Goal: Transaction & Acquisition: Purchase product/service

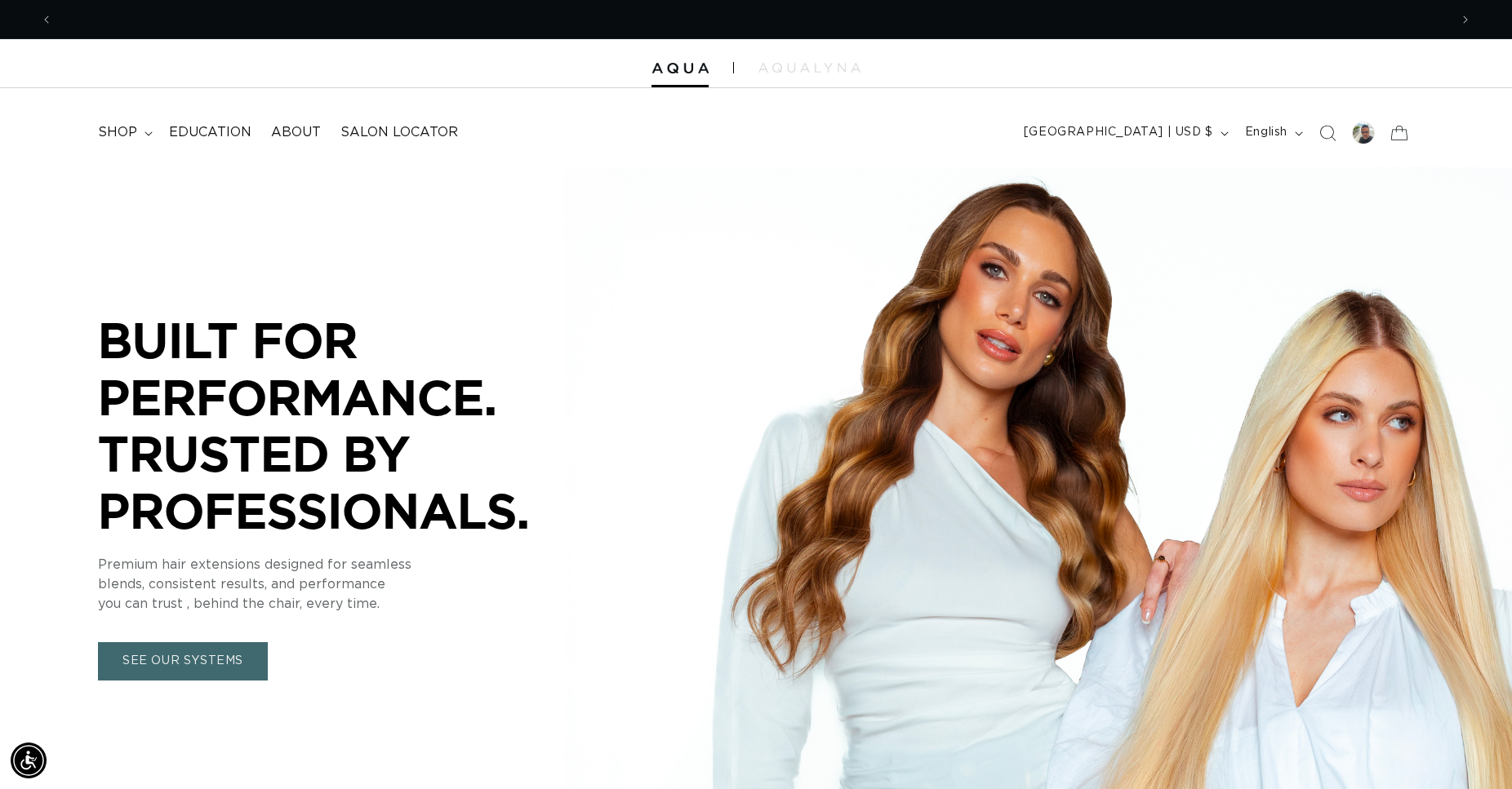
scroll to position [0, 2792]
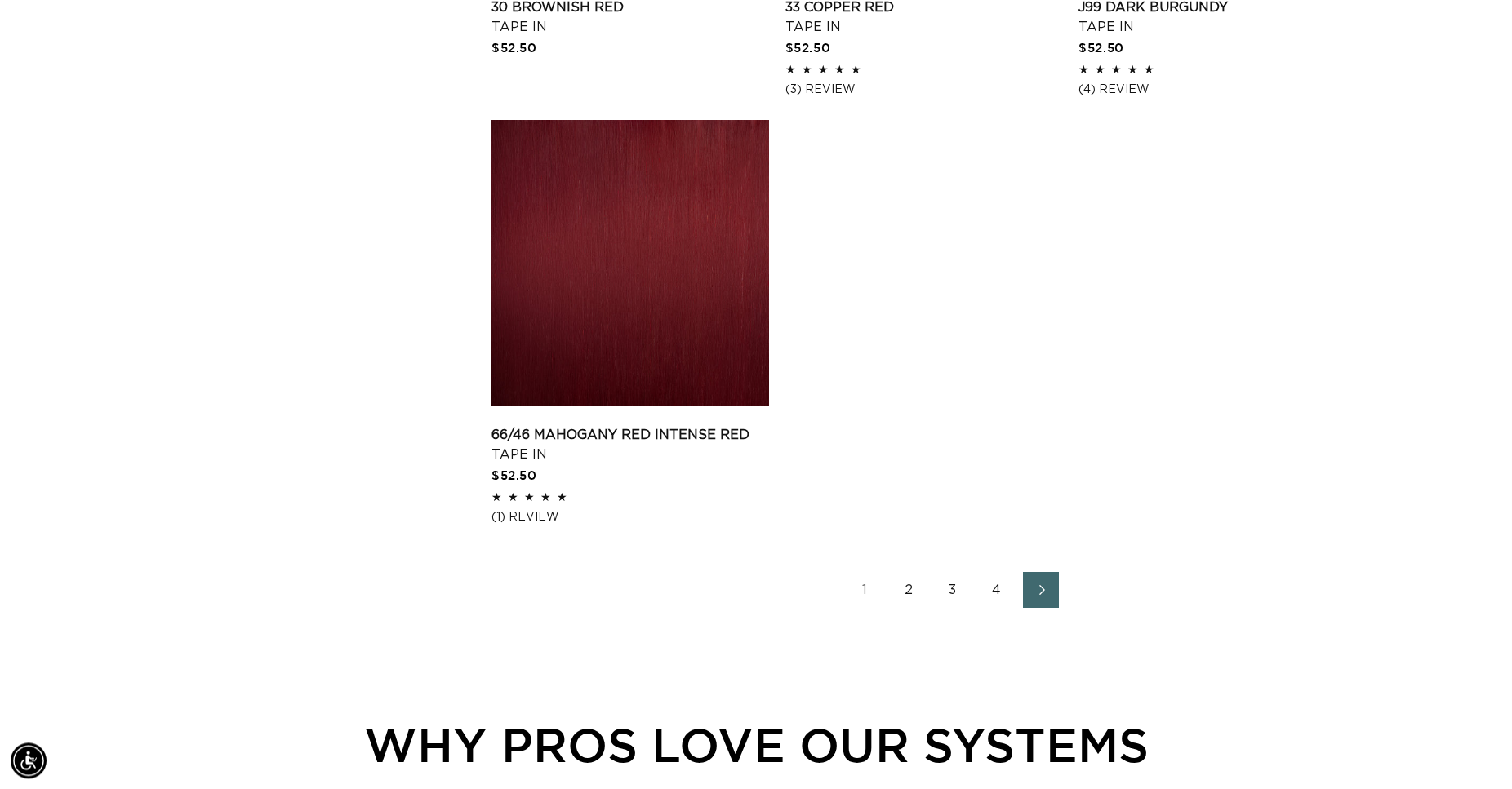
scroll to position [2663, 0]
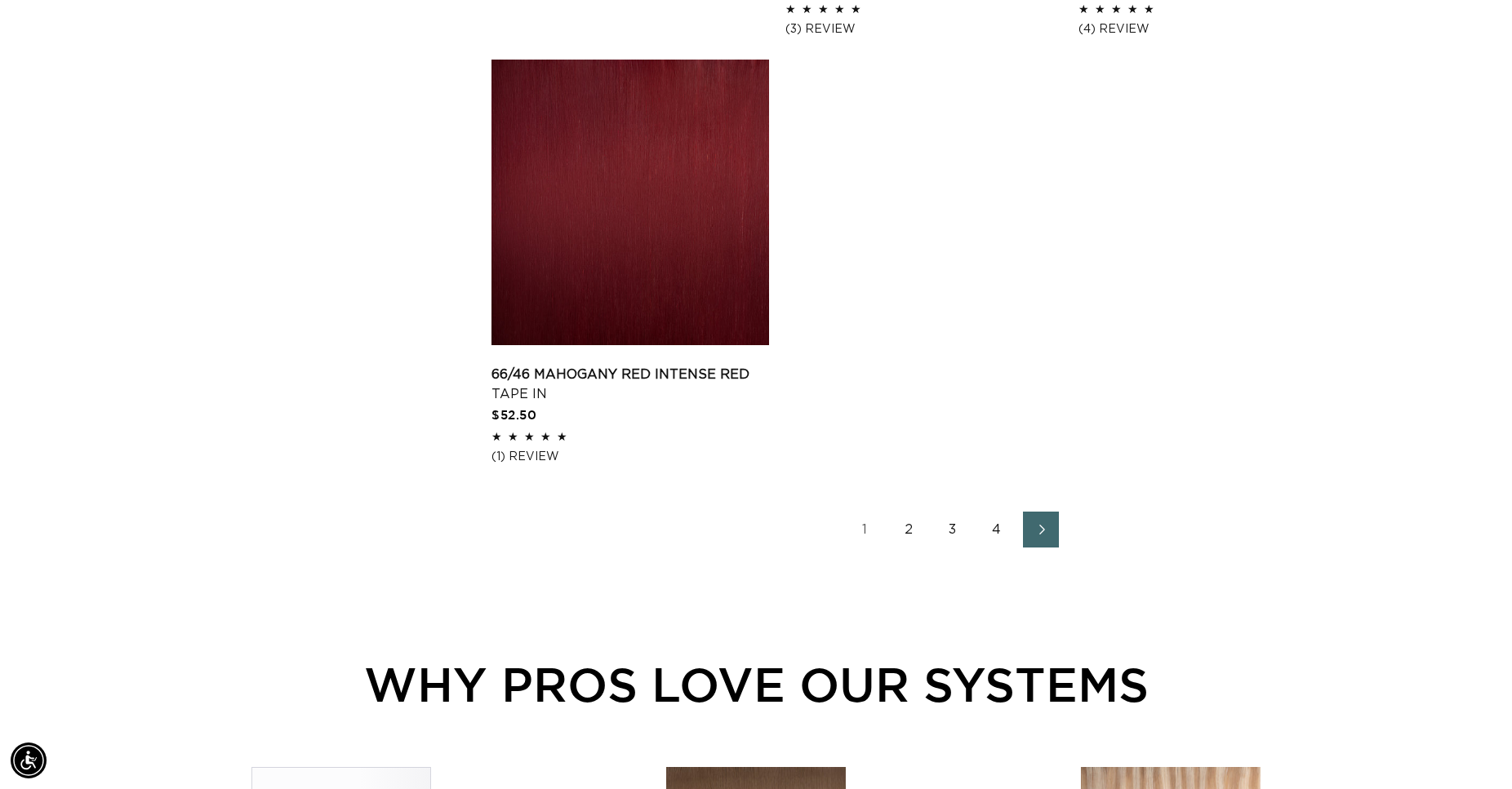
click at [910, 527] on link "2" at bounding box center [908, 529] width 36 height 35
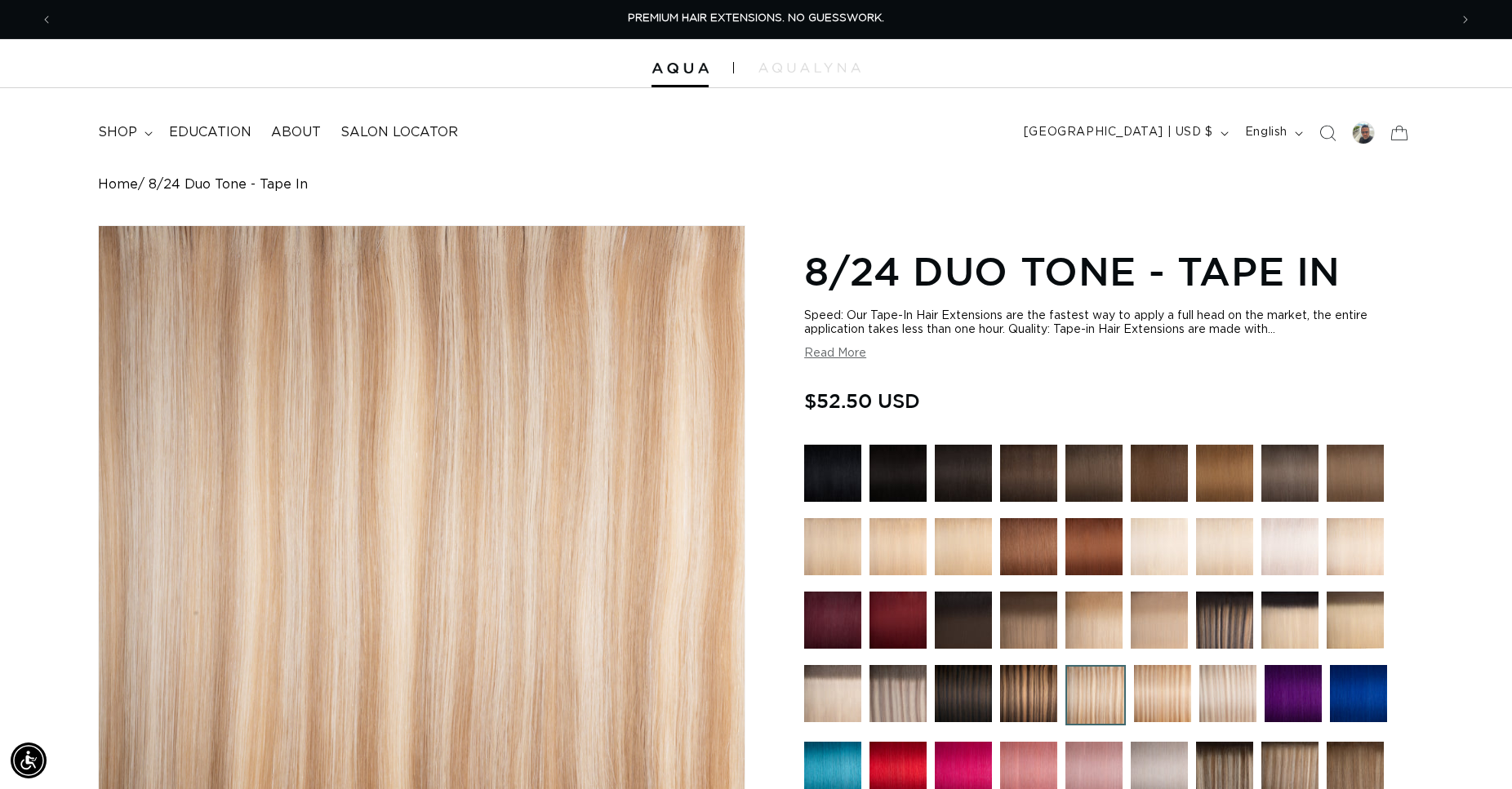
scroll to position [583, 0]
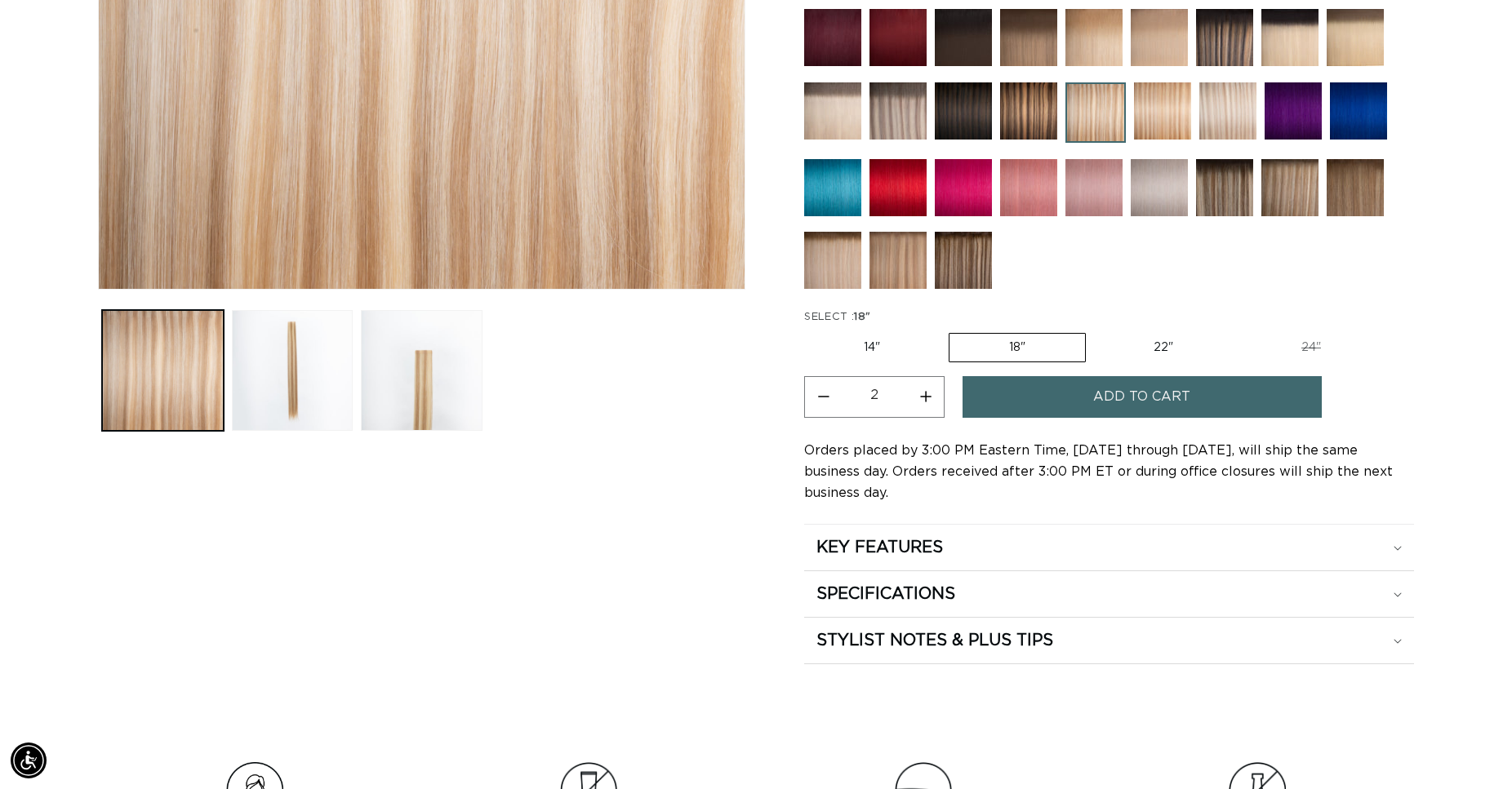
click at [928, 392] on button "Increase quantity for 8/24 Duo Tone - Tape In" at bounding box center [925, 397] width 36 height 41
type input "3"
click at [1118, 384] on span "Add to cart" at bounding box center [1142, 397] width 97 height 41
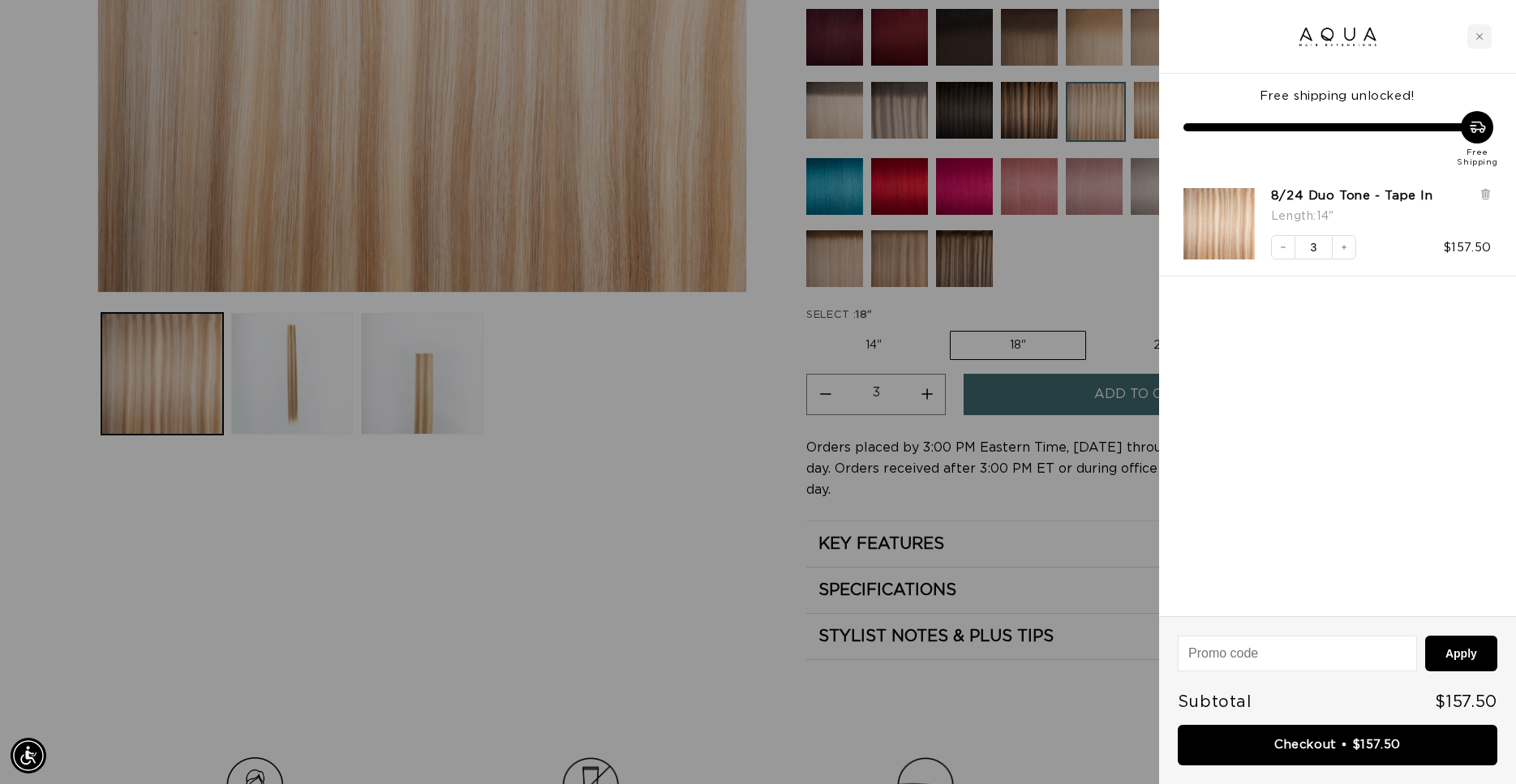
scroll to position [0, 1400]
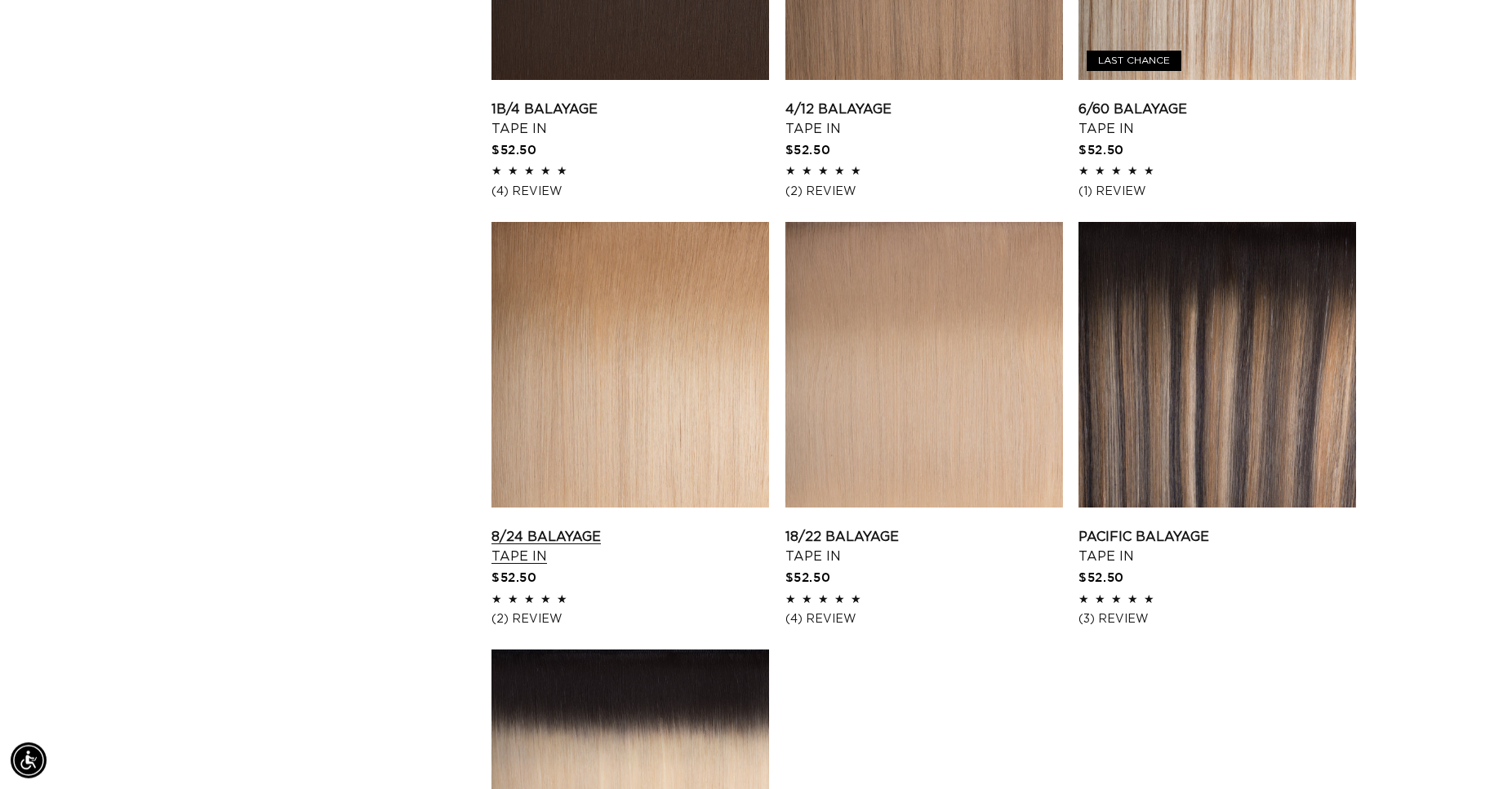
scroll to position [2081, 0]
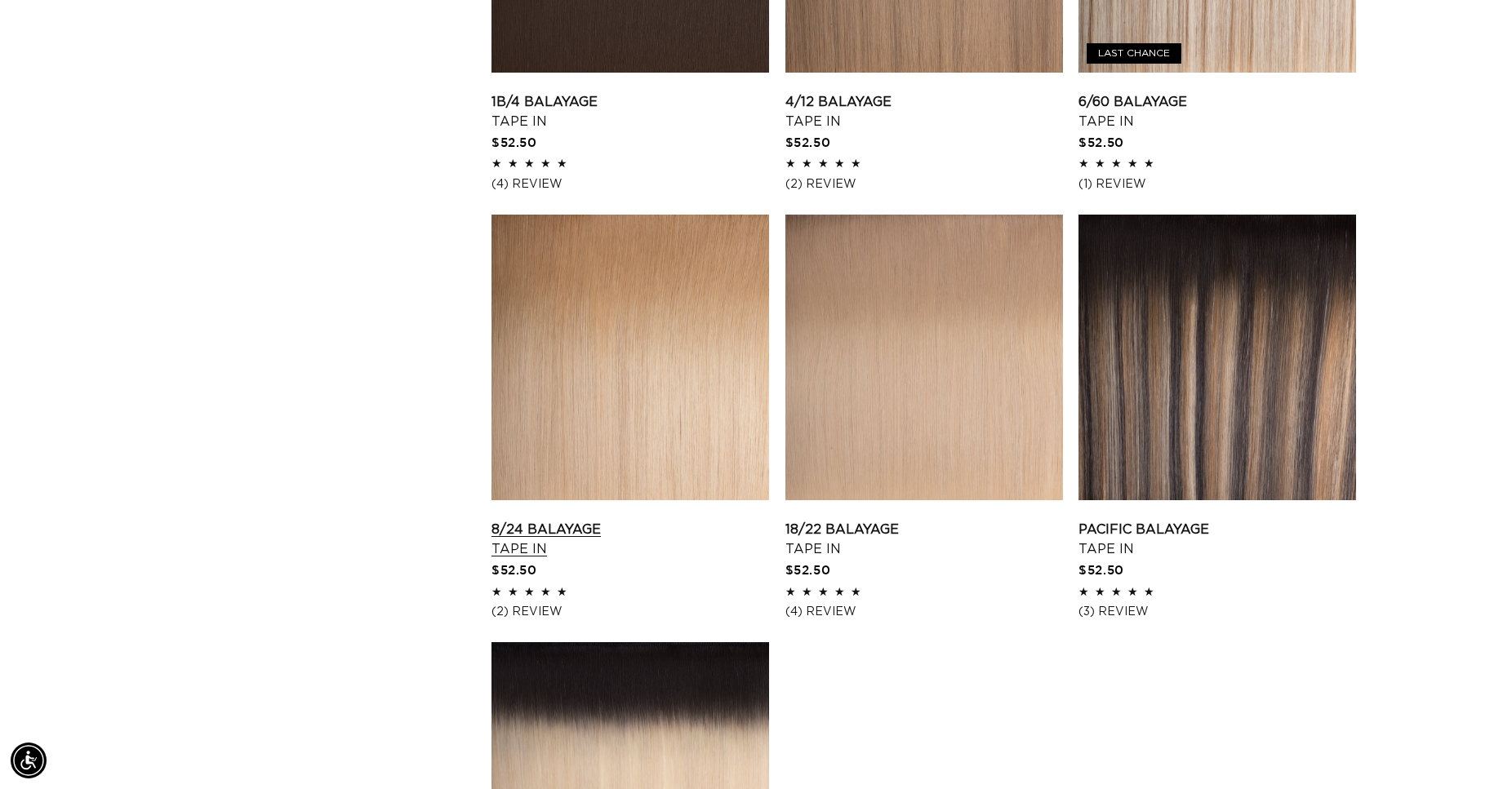
click at [615, 520] on link "8/24 Balayage Tape In" at bounding box center [630, 539] width 277 height 39
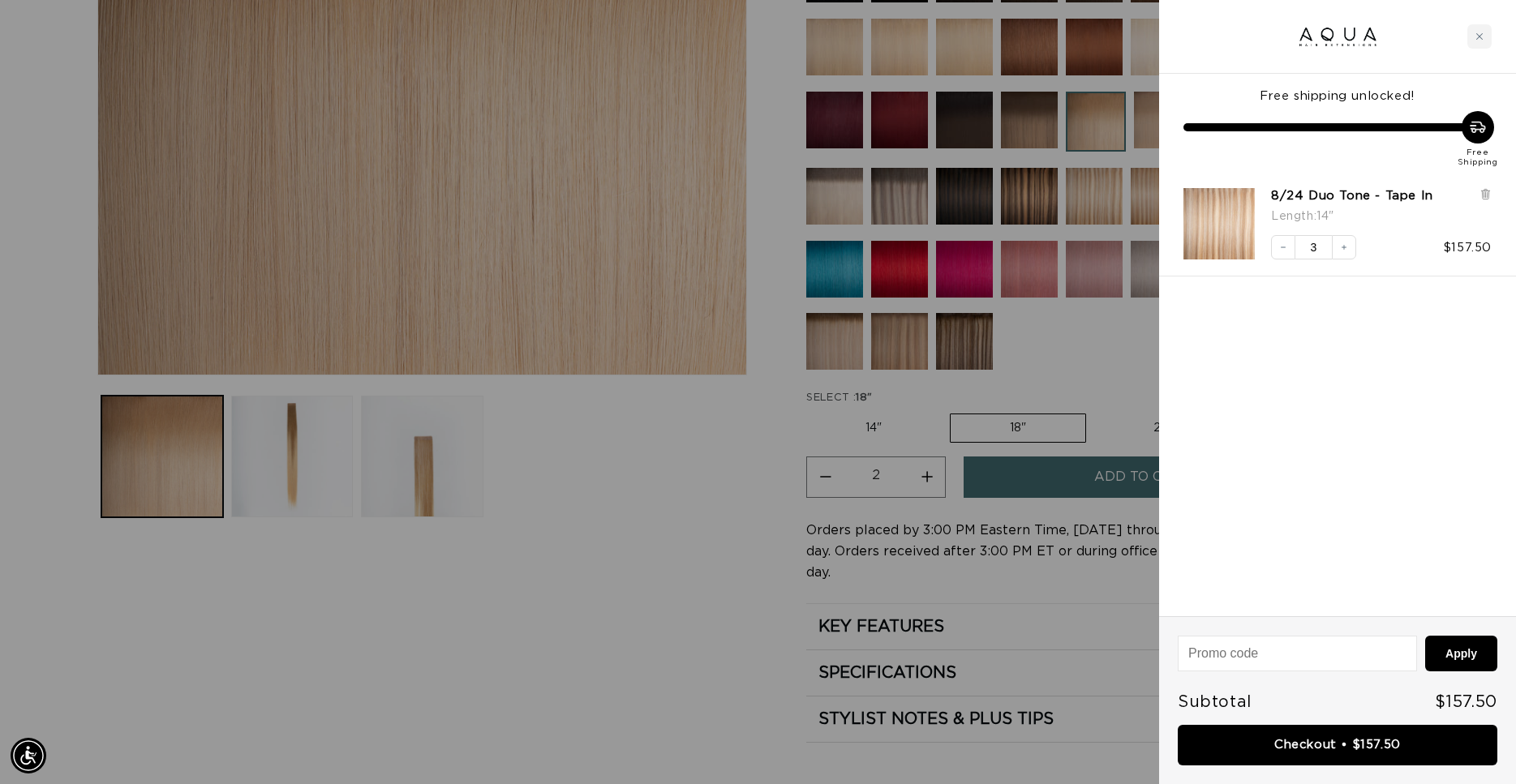
scroll to position [0, 2801]
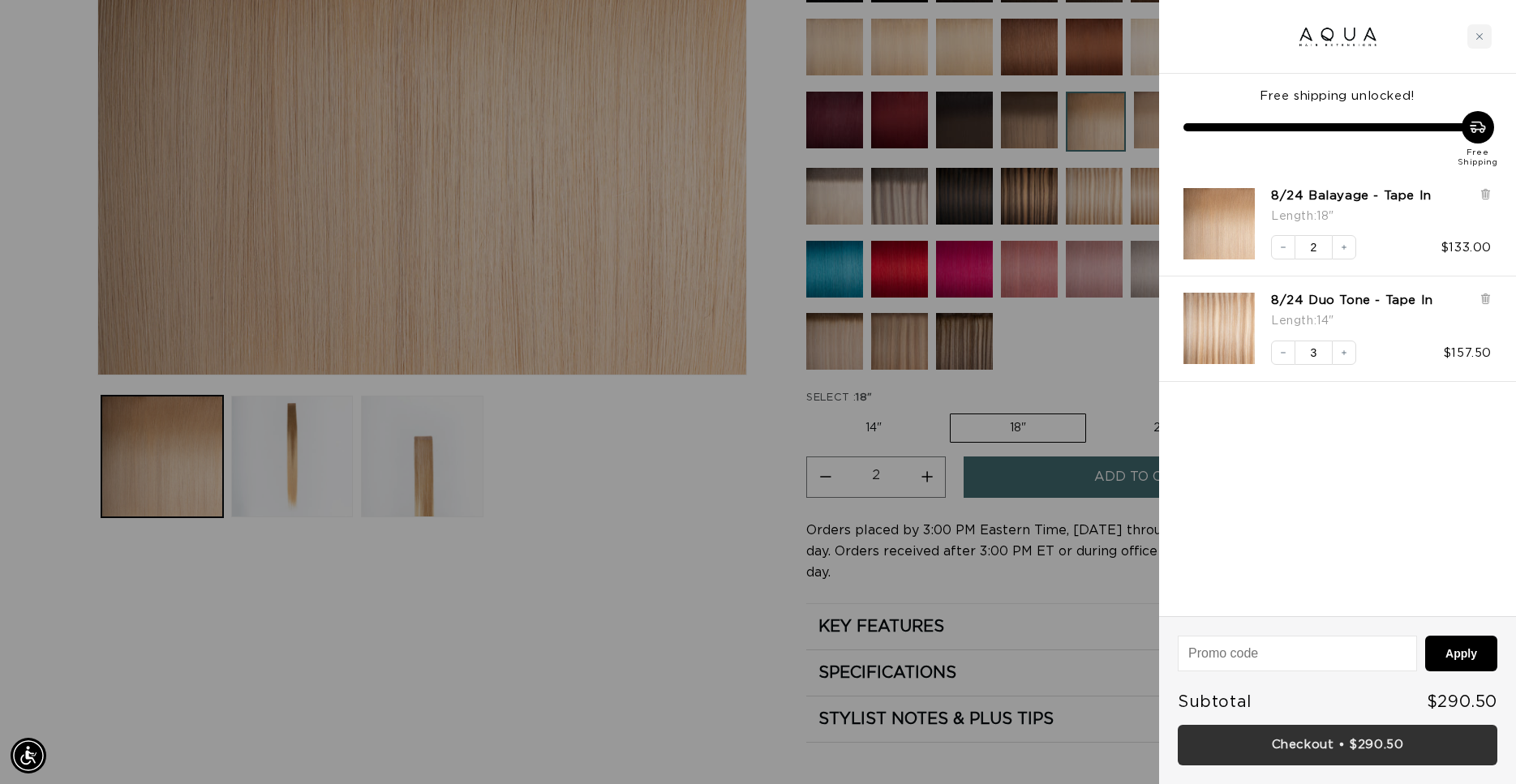
click at [1331, 743] on link "Checkout • $290.50" at bounding box center [1336, 745] width 319 height 41
